Goal: Find specific page/section

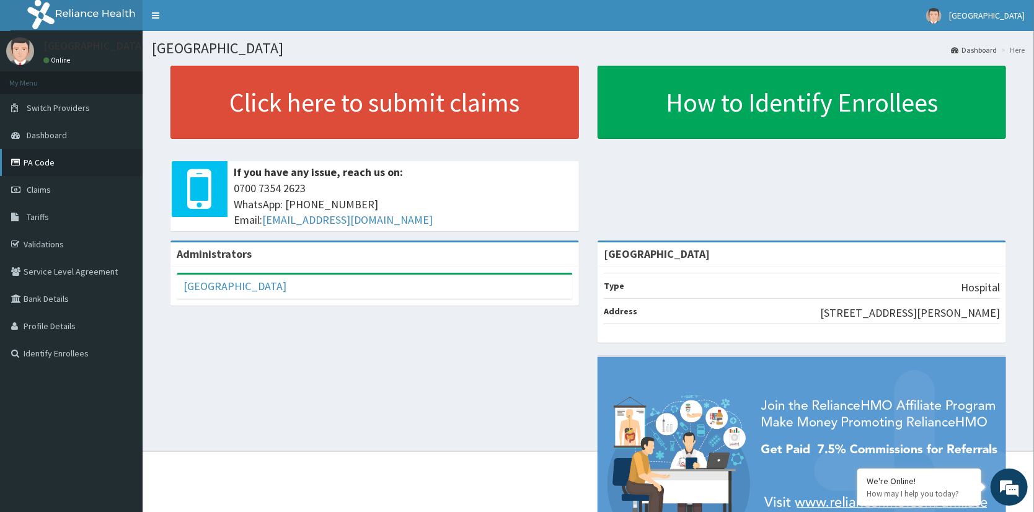
click at [45, 158] on link "PA Code" at bounding box center [71, 162] width 143 height 27
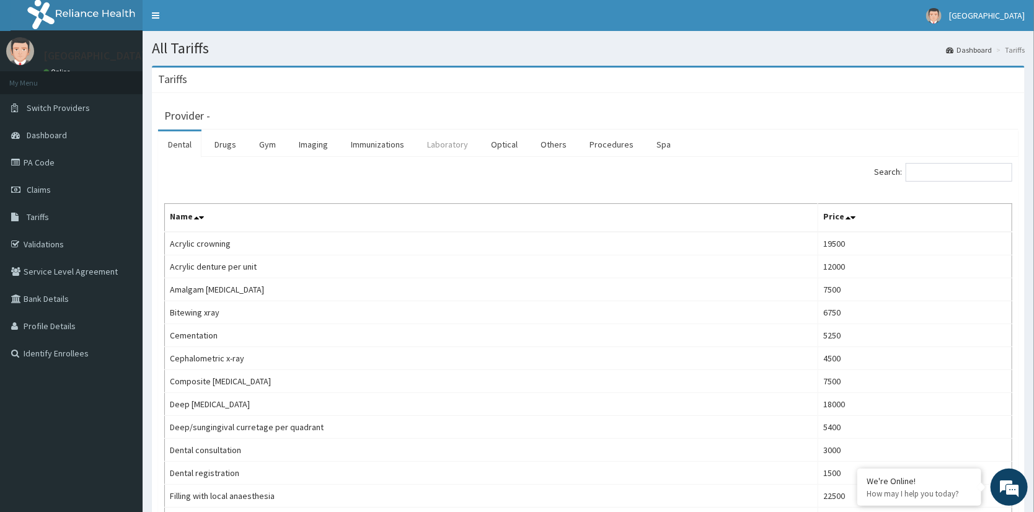
click at [441, 141] on link "Laboratory" at bounding box center [447, 144] width 61 height 26
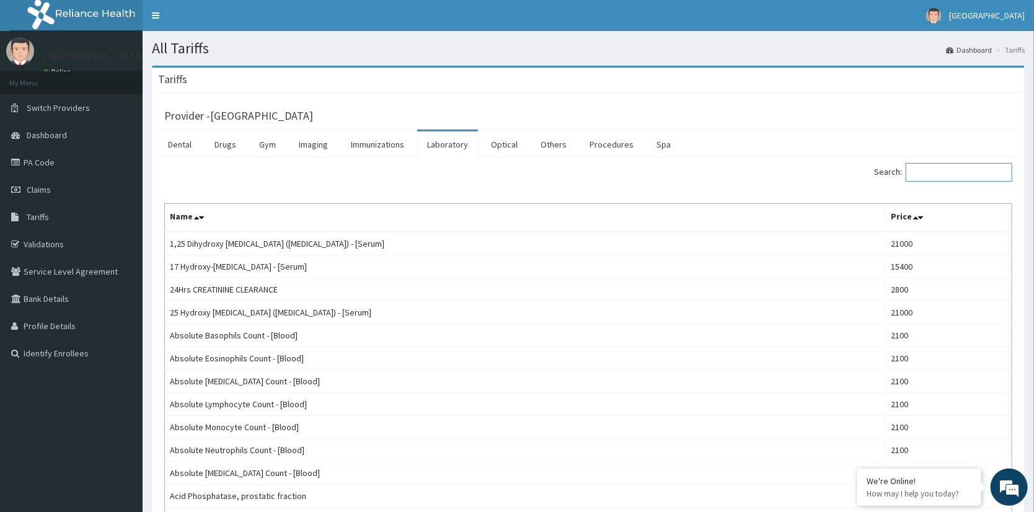
click at [950, 172] on input "Search:" at bounding box center [959, 172] width 107 height 19
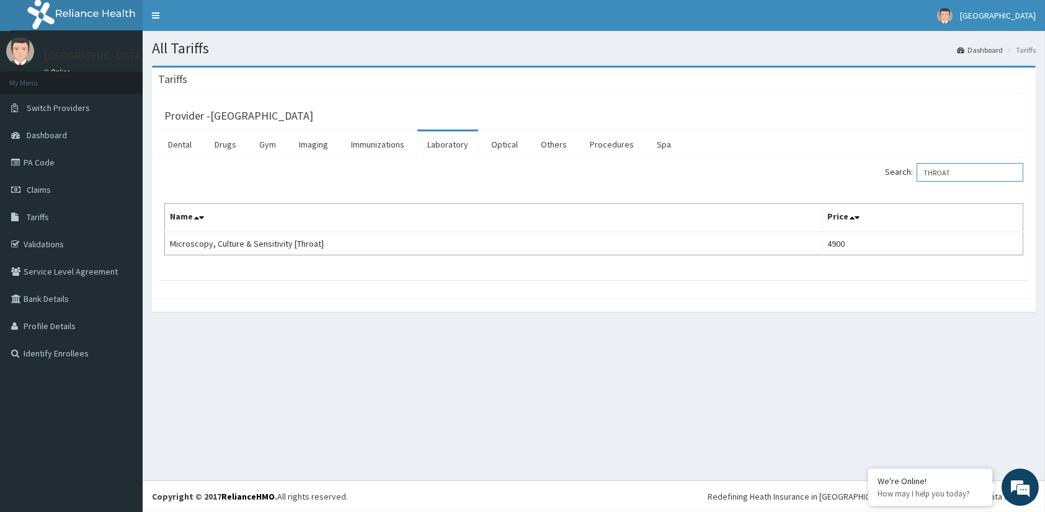
type input "THROAT"
click at [41, 161] on link "PA Code" at bounding box center [71, 162] width 143 height 27
